Goal: Task Accomplishment & Management: Use online tool/utility

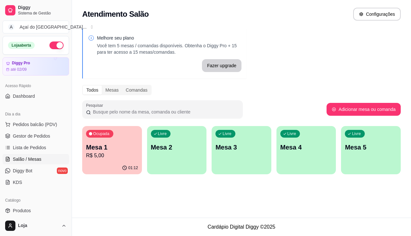
click at [105, 165] on div "01:12" at bounding box center [112, 167] width 60 height 13
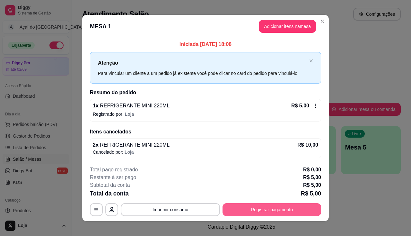
click at [293, 217] on footer "**********" at bounding box center [205, 190] width 247 height 60
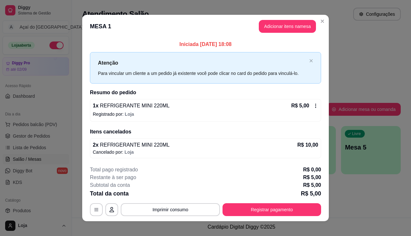
click at [293, 213] on button "Registrar pagamento" at bounding box center [271, 209] width 99 height 13
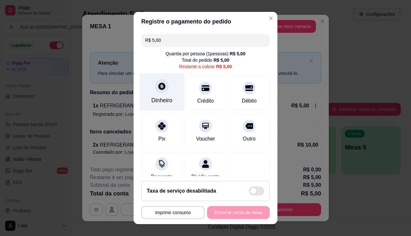
click at [160, 100] on div "Dinheiro" at bounding box center [161, 100] width 21 height 8
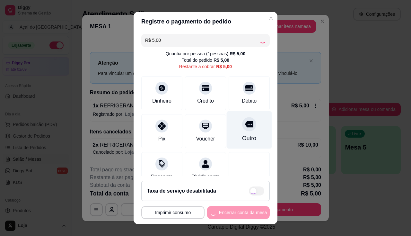
type input "R$ 0,00"
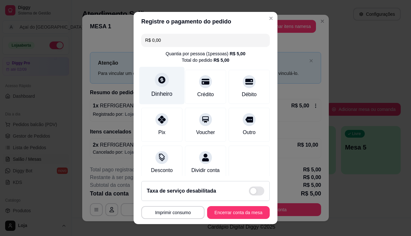
click at [168, 84] on div "Dinheiro" at bounding box center [161, 85] width 45 height 38
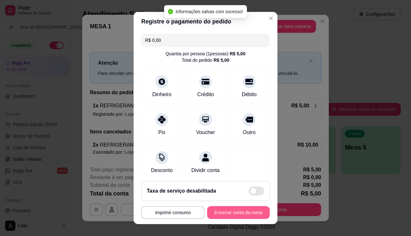
click at [215, 209] on button "Encerrar conta da mesa" at bounding box center [238, 212] width 63 height 13
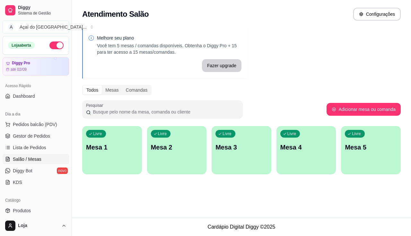
click at [114, 152] on div "Livre Mesa 1" at bounding box center [112, 146] width 60 height 40
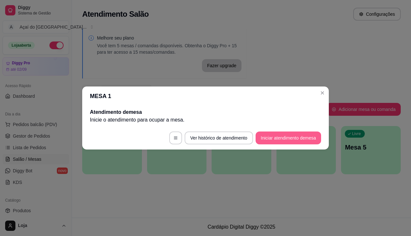
click at [270, 135] on button "Iniciar atendimento de mesa" at bounding box center [287, 137] width 65 height 13
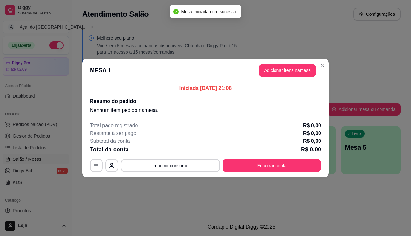
click at [277, 77] on header "MESA 1 Adicionar itens na mesa" at bounding box center [205, 70] width 247 height 23
click at [278, 74] on button "Adicionar itens na mesa" at bounding box center [287, 70] width 55 height 13
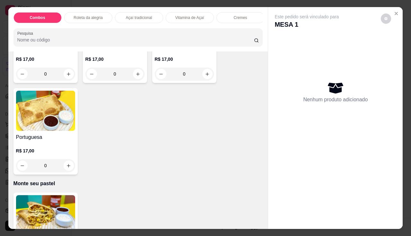
scroll to position [1220, 0]
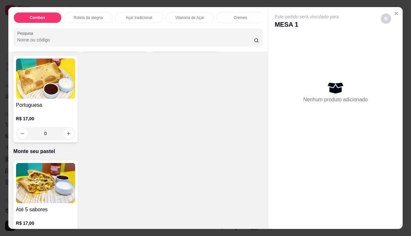
click at [50, 185] on img at bounding box center [45, 183] width 59 height 40
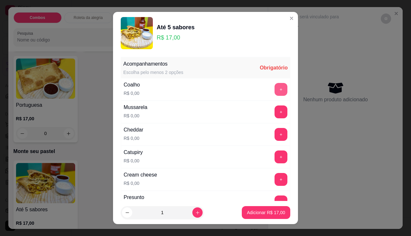
click at [275, 92] on button "+" at bounding box center [280, 89] width 13 height 13
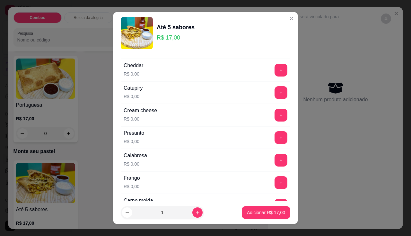
scroll to position [96, 0]
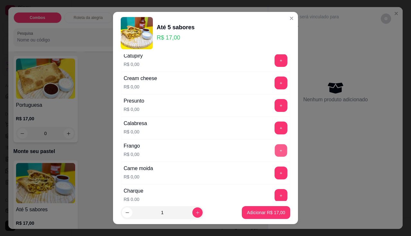
click at [275, 148] on button "+" at bounding box center [281, 150] width 13 height 13
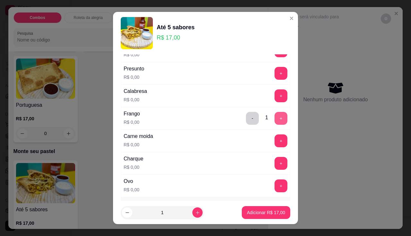
scroll to position [160, 0]
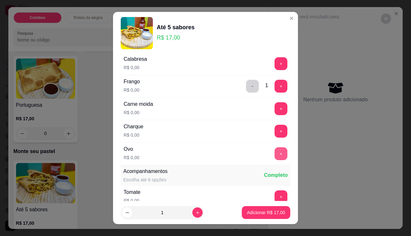
click at [274, 151] on button "+" at bounding box center [280, 153] width 13 height 13
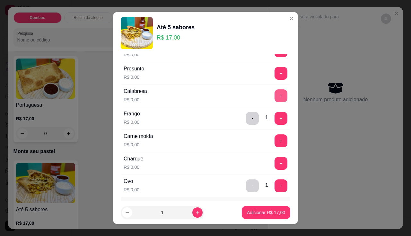
click at [274, 92] on button "+" at bounding box center [280, 95] width 13 height 13
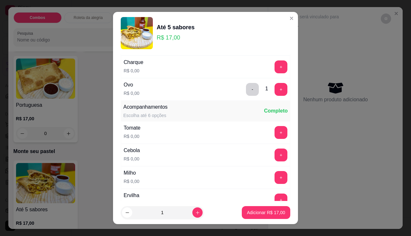
scroll to position [257, 0]
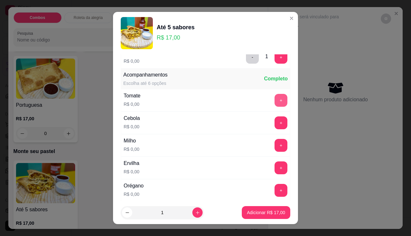
click at [274, 99] on button "+" at bounding box center [280, 100] width 13 height 13
click at [274, 145] on button "+" at bounding box center [280, 145] width 13 height 13
click at [263, 211] on p "Adicionar R$ 17,00" at bounding box center [266, 212] width 38 height 6
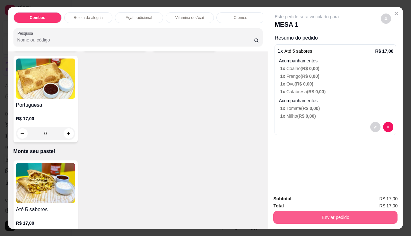
click at [303, 218] on button "Enviar pedido" at bounding box center [335, 217] width 124 height 13
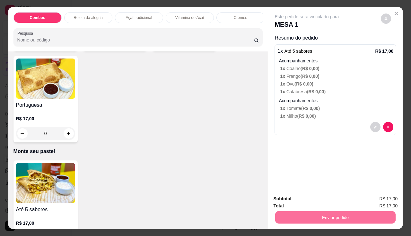
click at [303, 202] on button "Não registrar e enviar pedido" at bounding box center [314, 199] width 67 height 12
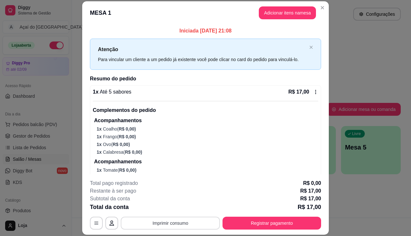
click at [195, 225] on button "Imprimir consumo" at bounding box center [170, 222] width 99 height 13
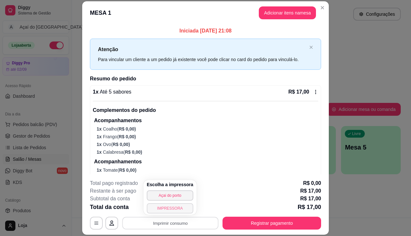
click at [181, 207] on button "IMPRESSORA" at bounding box center [170, 208] width 47 height 10
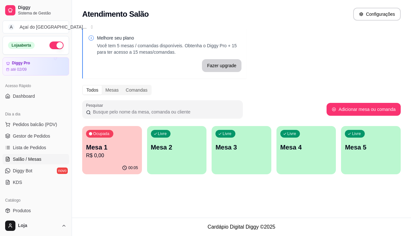
click at [175, 144] on p "Mesa 2" at bounding box center [177, 147] width 52 height 9
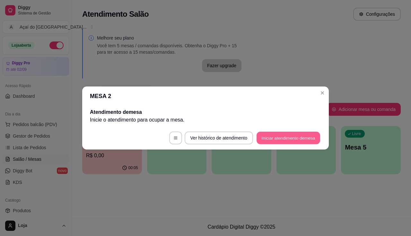
click at [289, 135] on button "Iniciar atendimento de mesa" at bounding box center [288, 138] width 64 height 13
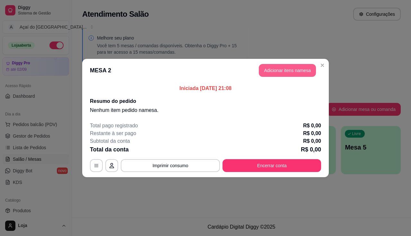
click at [264, 70] on button "Adicionar itens na mesa" at bounding box center [287, 70] width 57 height 13
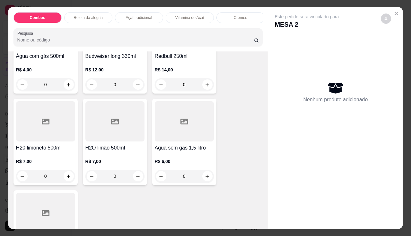
scroll to position [2118, 0]
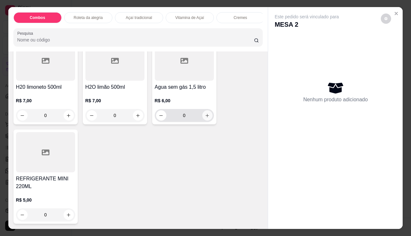
click at [205, 113] on icon "increase-product-quantity" at bounding box center [207, 115] width 5 height 5
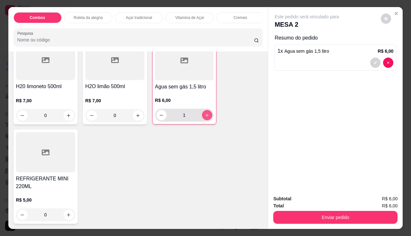
click at [204, 113] on icon "increase-product-quantity" at bounding box center [206, 115] width 5 height 5
type input "2"
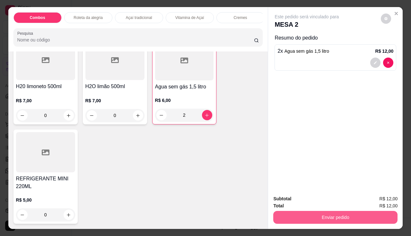
click at [280, 213] on button "Enviar pedido" at bounding box center [335, 217] width 124 height 13
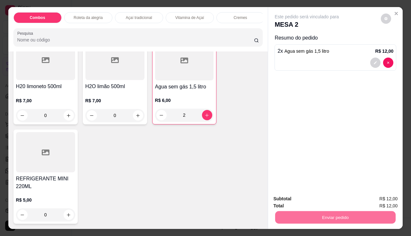
click at [289, 201] on button "Não registrar e enviar pedido" at bounding box center [314, 199] width 67 height 12
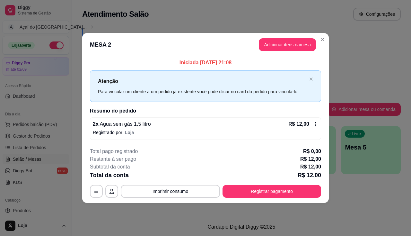
click at [247, 197] on footer "**********" at bounding box center [205, 172] width 247 height 60
click at [247, 194] on button "Registrar pagamento" at bounding box center [271, 191] width 99 height 13
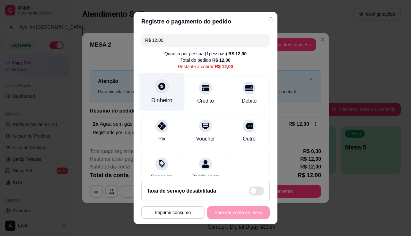
click at [159, 95] on div "Dinheiro" at bounding box center [161, 92] width 45 height 38
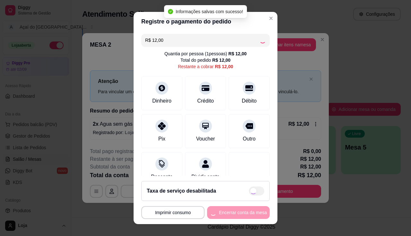
type input "R$ 0,00"
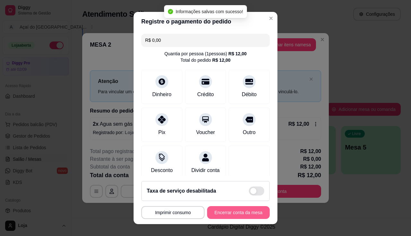
click at [232, 209] on button "Encerrar conta da mesa" at bounding box center [238, 212] width 63 height 13
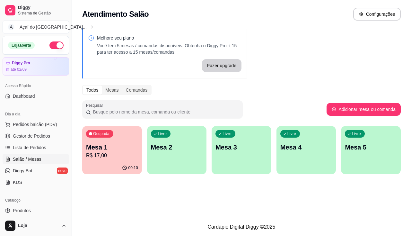
click at [94, 167] on div "00:10" at bounding box center [112, 167] width 60 height 13
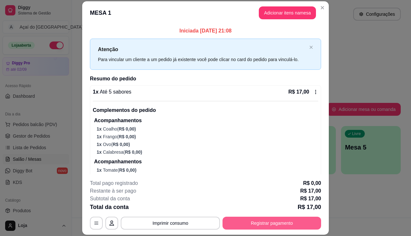
click at [275, 219] on button "Registrar pagamento" at bounding box center [271, 222] width 99 height 13
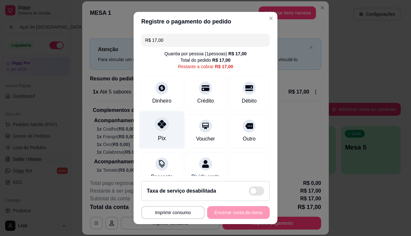
click at [160, 131] on div at bounding box center [162, 124] width 14 height 14
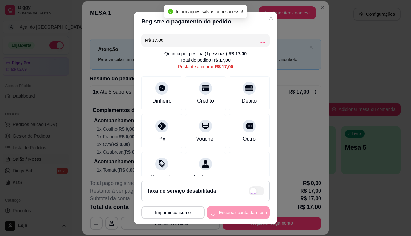
type input "R$ 0,00"
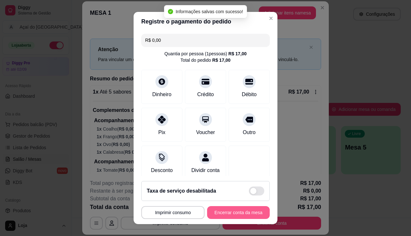
click at [247, 212] on button "Encerrar conta da mesa" at bounding box center [238, 212] width 63 height 13
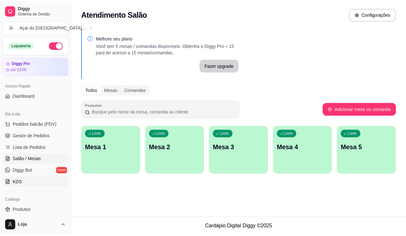
scroll to position [32, 0]
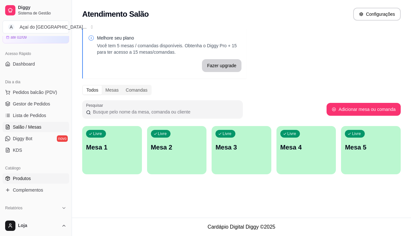
click at [27, 174] on link "Produtos" at bounding box center [36, 178] width 66 height 10
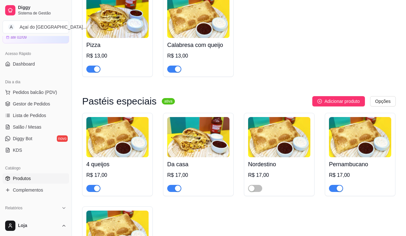
scroll to position [1059, 0]
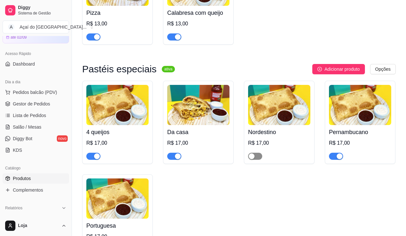
click at [257, 159] on span "button" at bounding box center [255, 155] width 14 height 7
click at [40, 189] on span "Complementos" at bounding box center [28, 189] width 30 height 6
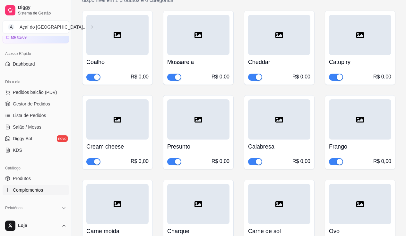
scroll to position [2150, 0]
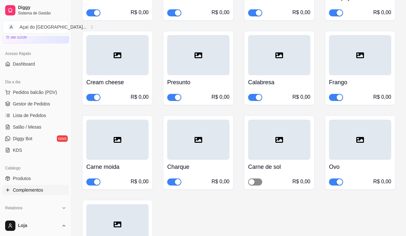
click at [257, 178] on span "button" at bounding box center [255, 181] width 14 height 7
